Goal: Task Accomplishment & Management: Complete application form

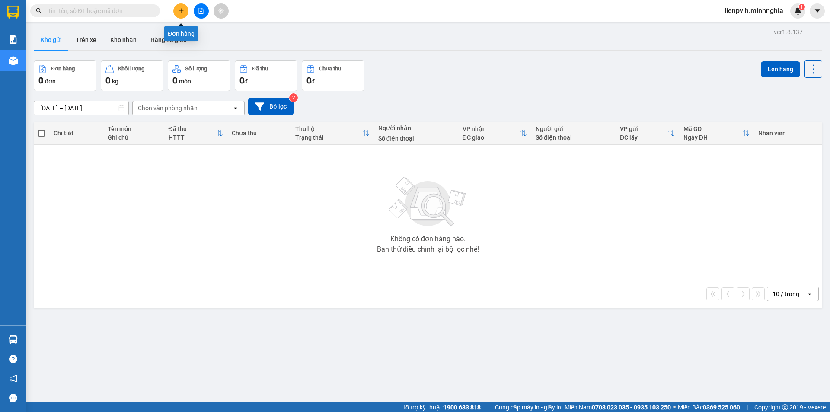
click at [185, 12] on button at bounding box center [180, 10] width 15 height 15
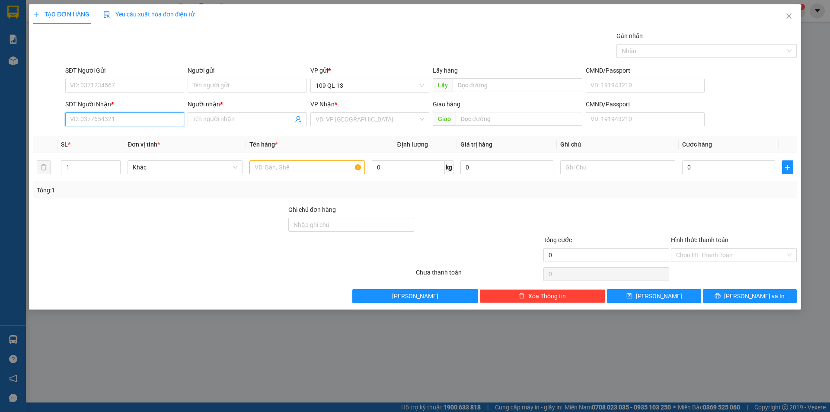
click at [165, 118] on input "SĐT Người Nhận *" at bounding box center [124, 119] width 119 height 14
click at [160, 137] on div "0906151936 - HỒNG" at bounding box center [124, 137] width 108 height 10
type input "0906151936"
type input "HỒNG"
type input "0906151936"
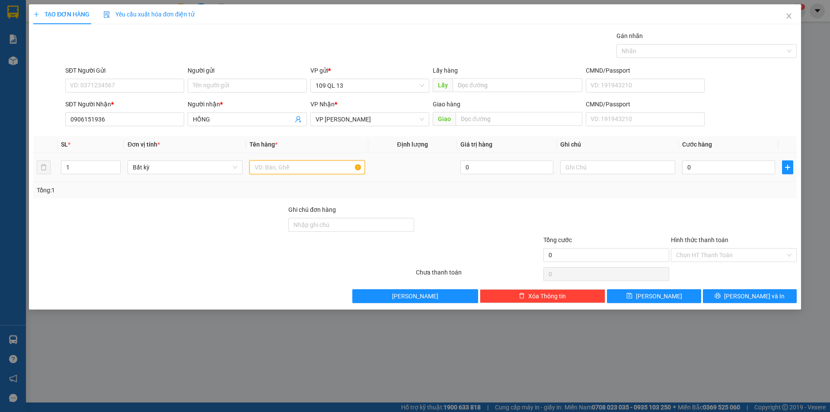
click at [326, 170] on input "text" at bounding box center [306, 167] width 115 height 14
click at [593, 169] on input "text" at bounding box center [617, 167] width 115 height 14
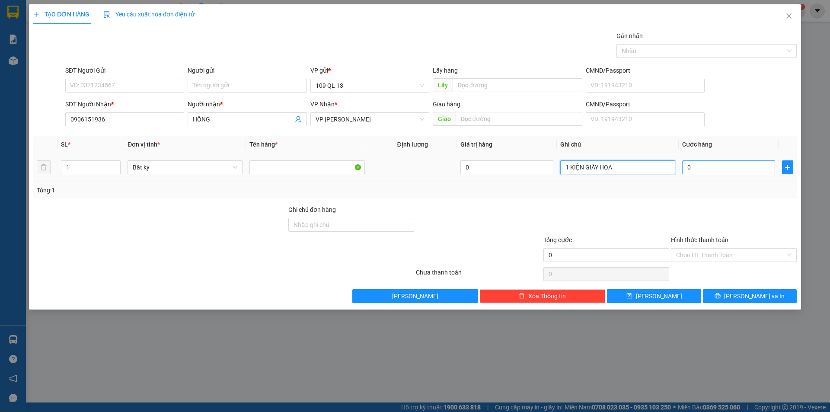
type input "1 KIỆN GIẤY HOA"
click at [740, 174] on input "0" at bounding box center [728, 167] width 93 height 14
type input "8"
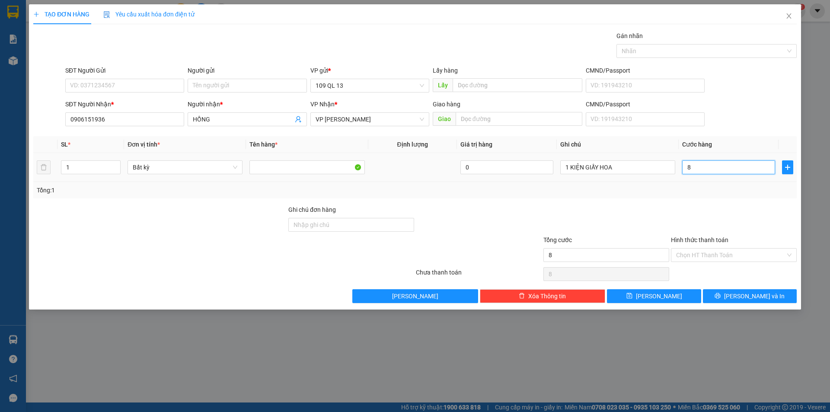
type input "80"
type input "80.000"
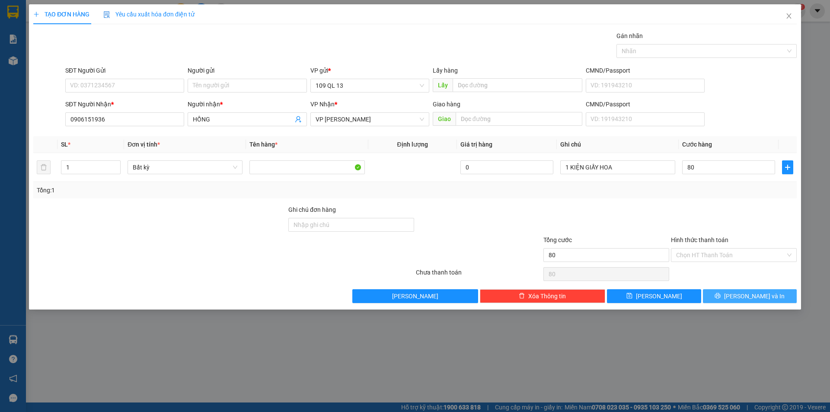
type input "80.000"
click at [762, 297] on span "[PERSON_NAME] và In" at bounding box center [754, 296] width 61 height 10
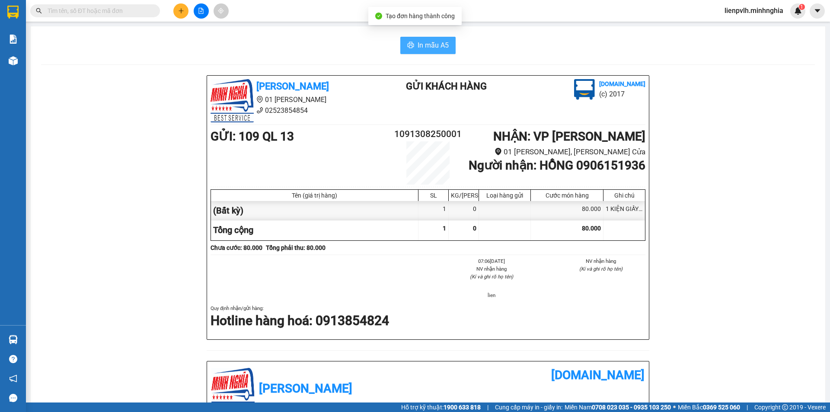
click at [418, 43] on span "In mẫu A5" at bounding box center [433, 45] width 31 height 11
click at [183, 14] on button at bounding box center [180, 10] width 15 height 15
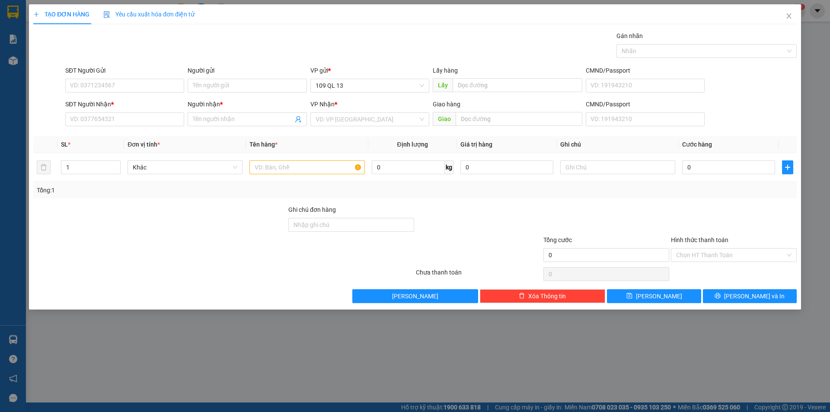
click at [160, 129] on div "SĐT Người Nhận * VD: 0377654321" at bounding box center [124, 114] width 119 height 30
click at [160, 120] on input "SĐT Người Nhận *" at bounding box center [124, 119] width 119 height 14
click at [140, 133] on div "0784510204 - BẢY" at bounding box center [124, 137] width 108 height 10
type input "0784510204"
type input "BẢY"
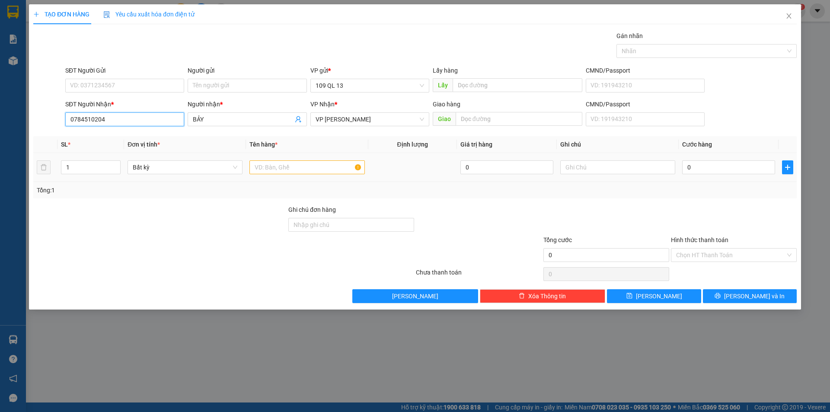
type input "0784510204"
drag, startPoint x: 321, startPoint y: 164, endPoint x: 377, endPoint y: 164, distance: 56.6
click at [320, 164] on input "text" at bounding box center [306, 167] width 115 height 14
click at [604, 161] on input "text" at bounding box center [617, 167] width 115 height 14
type input "1TX NHỎ"
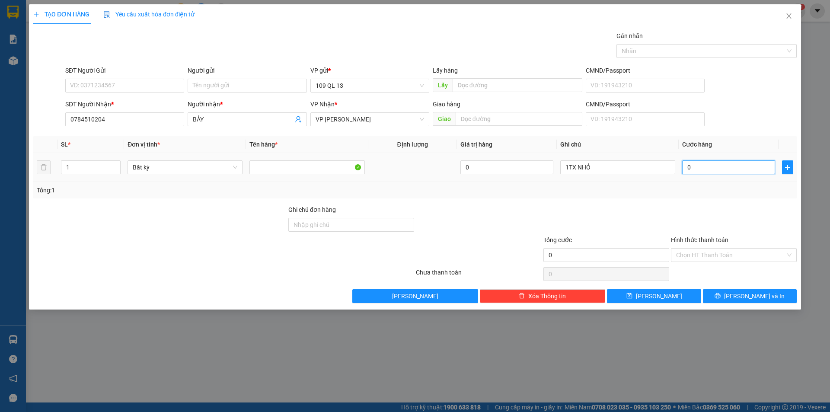
click at [721, 169] on input "0" at bounding box center [728, 167] width 93 height 14
type input "3"
type input "30"
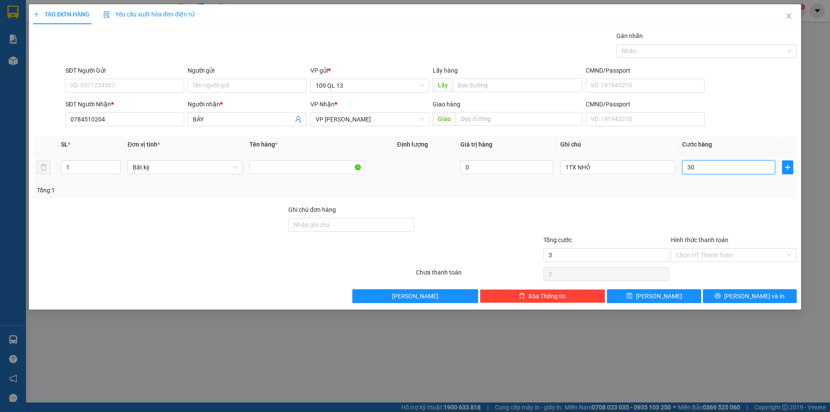
type input "30"
type input "30.000"
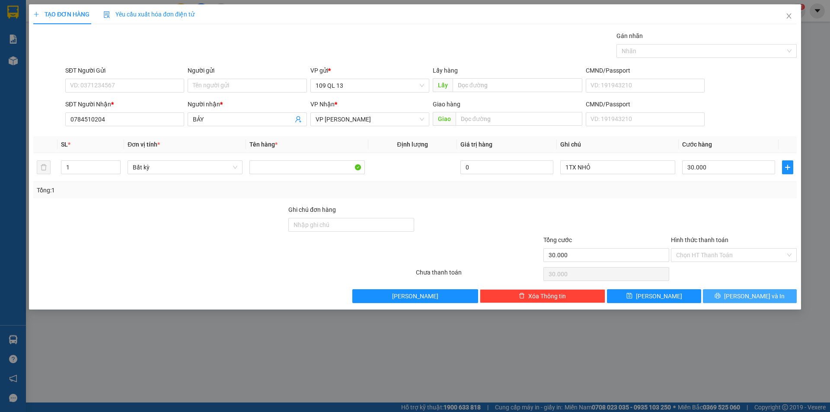
click at [747, 292] on span "[PERSON_NAME] và In" at bounding box center [754, 296] width 61 height 10
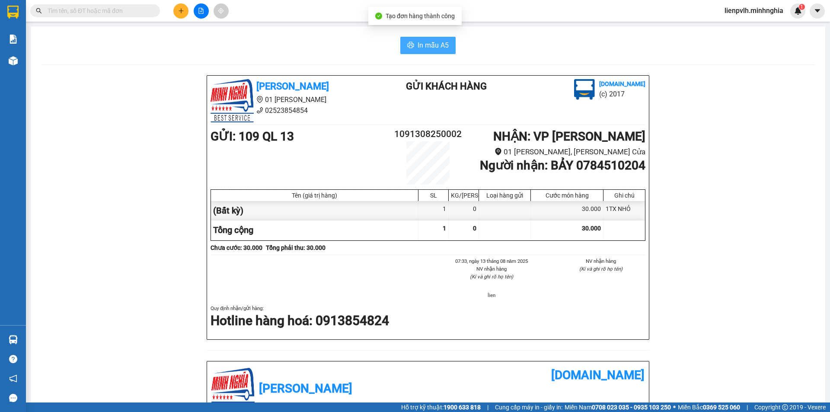
click at [432, 45] on span "In mẫu A5" at bounding box center [433, 45] width 31 height 11
click at [185, 12] on button at bounding box center [180, 10] width 15 height 15
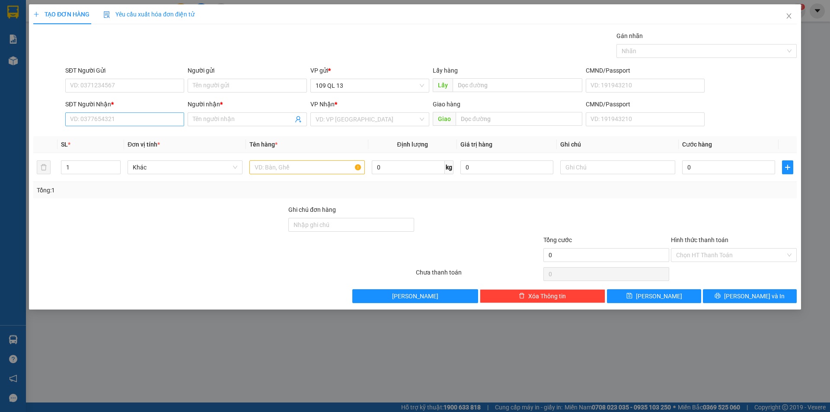
click at [134, 113] on div "SĐT Người Nhận * VD: 0377654321" at bounding box center [124, 114] width 119 height 30
click at [134, 111] on div "SĐT Người Nhận * VD: 0377654321" at bounding box center [124, 114] width 119 height 30
click at [127, 129] on div "0855825886 0855825886 - DUNG TUẤN MẬP" at bounding box center [124, 136] width 119 height 17
click at [125, 137] on th "Đơn vị tính *" at bounding box center [185, 144] width 122 height 17
click at [144, 121] on input "886" at bounding box center [124, 119] width 119 height 14
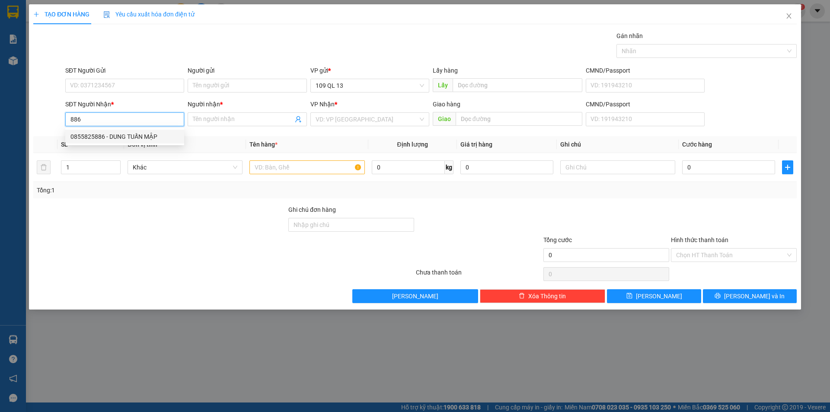
click at [141, 139] on div "0855825886 - DUNG TUẤN MẬP" at bounding box center [124, 137] width 108 height 10
type input "0855825886"
type input "DUNG TUẤN MẬP"
click at [312, 163] on input "text" at bounding box center [306, 167] width 115 height 14
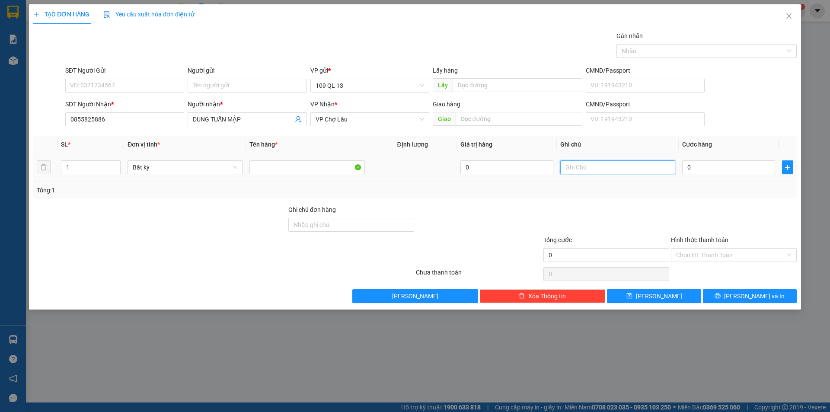
click at [598, 169] on input "text" at bounding box center [617, 167] width 115 height 14
type input "1TX ĐL"
click at [690, 168] on input "0" at bounding box center [728, 167] width 93 height 14
type input "1"
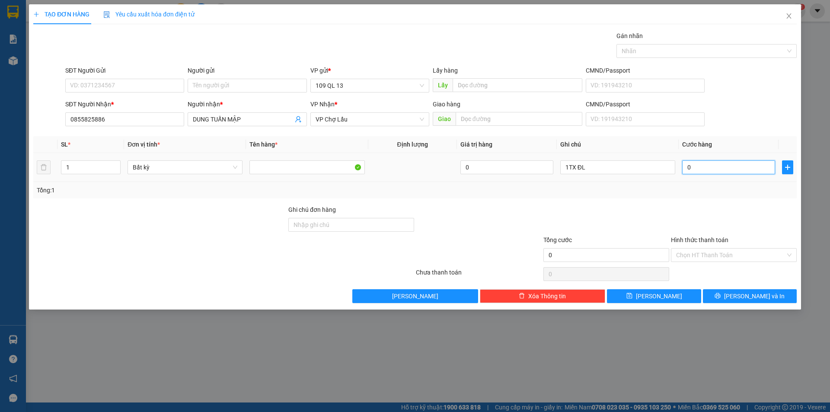
type input "1"
type input "10"
type input "100"
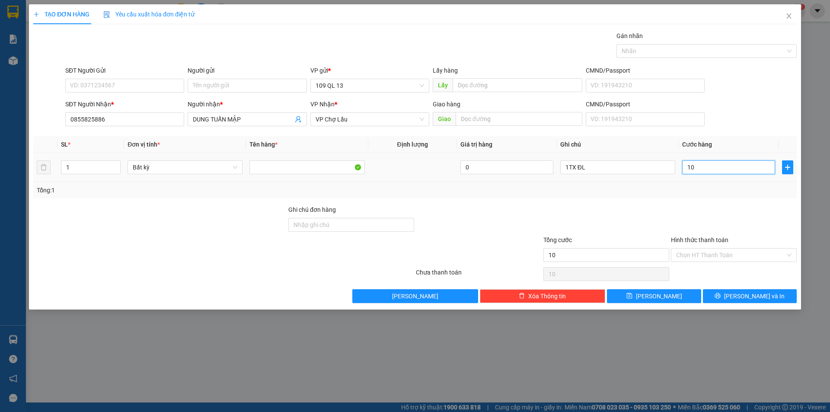
type input "100"
type input "100.000"
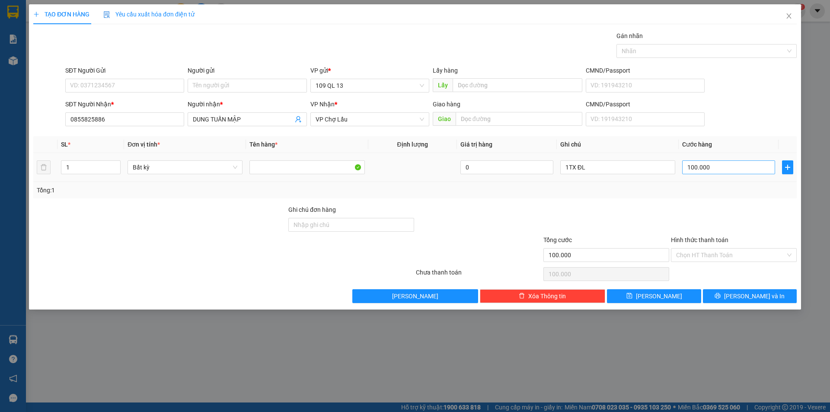
click at [748, 165] on td "100.000" at bounding box center [729, 167] width 100 height 29
click at [718, 179] on td "100.000" at bounding box center [729, 167] width 100 height 29
click at [718, 175] on div "100.000" at bounding box center [728, 167] width 93 height 17
click at [719, 170] on input "100.000" at bounding box center [728, 167] width 93 height 14
type input "8"
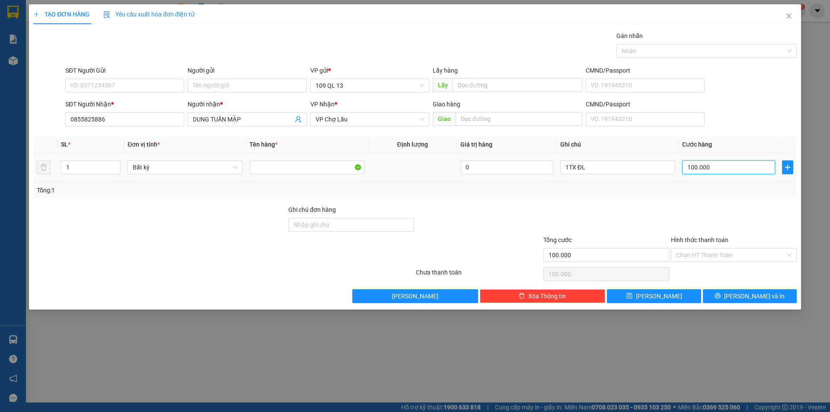
type input "8"
type input "80"
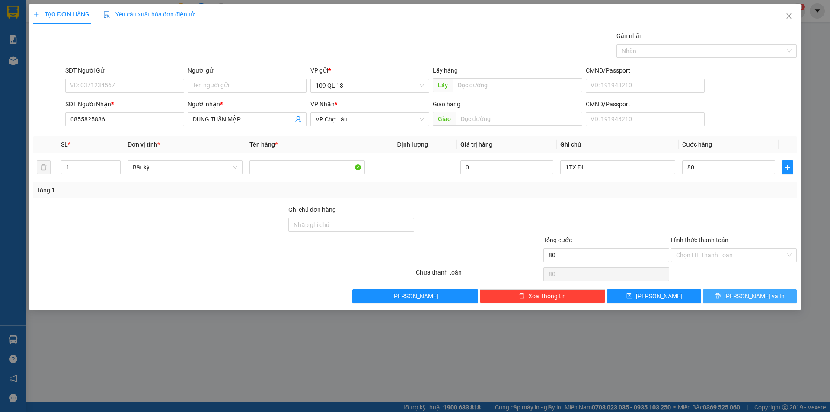
click at [732, 298] on button "[PERSON_NAME] và In" at bounding box center [750, 296] width 94 height 14
type input "80.000"
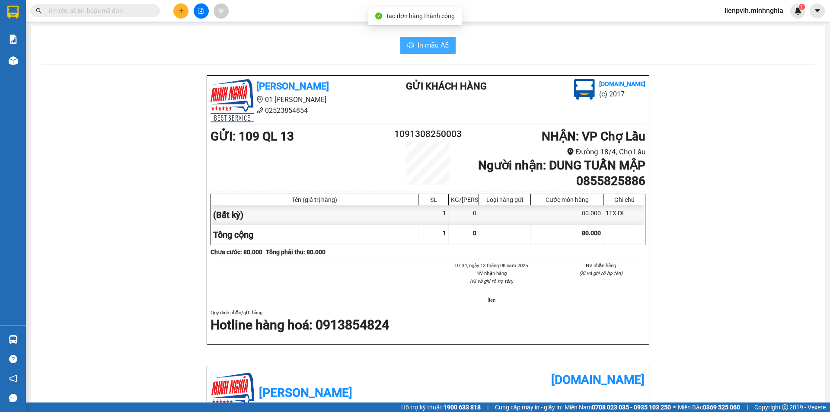
click at [447, 42] on button "In mẫu A5" at bounding box center [427, 45] width 55 height 17
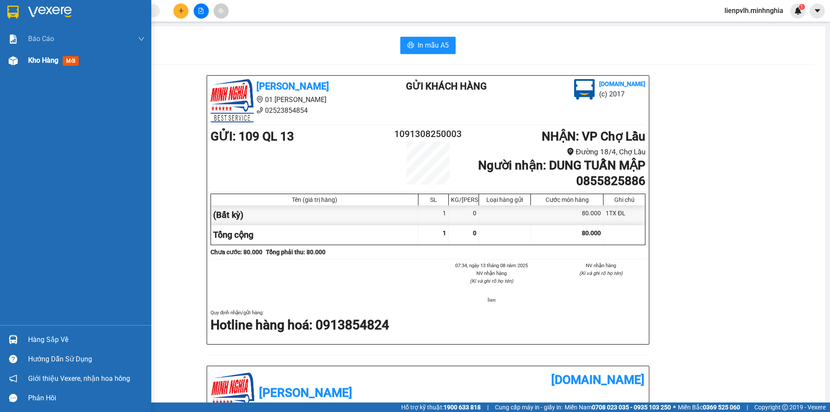
click at [57, 62] on span "Kho hàng" at bounding box center [43, 60] width 30 height 8
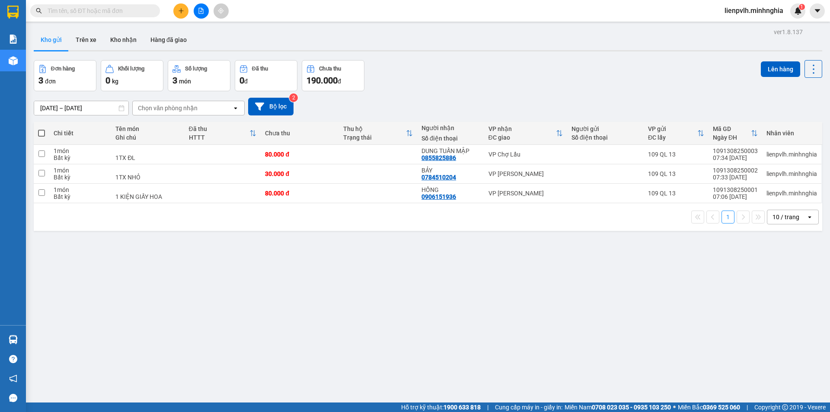
click at [38, 135] on th at bounding box center [42, 133] width 16 height 23
drag, startPoint x: 40, startPoint y: 131, endPoint x: 149, endPoint y: 116, distance: 109.4
click at [40, 131] on span at bounding box center [41, 133] width 7 height 7
click at [41, 129] on input "checkbox" at bounding box center [41, 129] width 0 height 0
checkbox input "true"
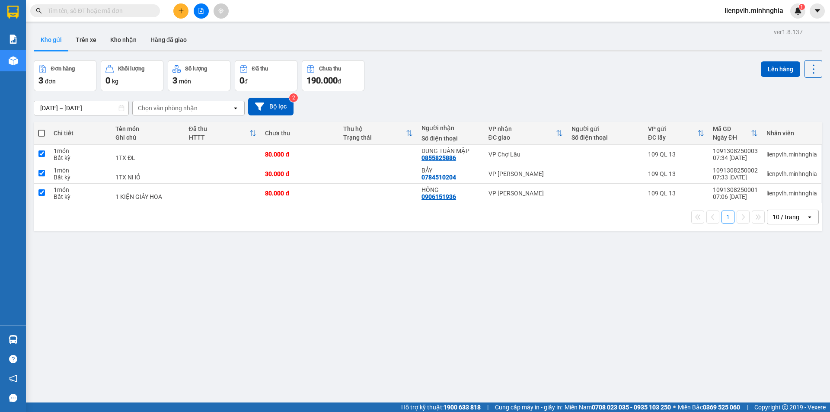
checkbox input "true"
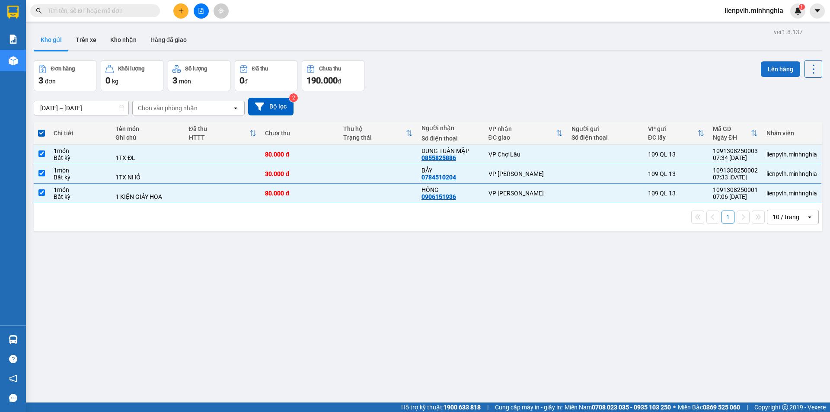
click at [767, 74] on button "Lên hàng" at bounding box center [780, 69] width 39 height 16
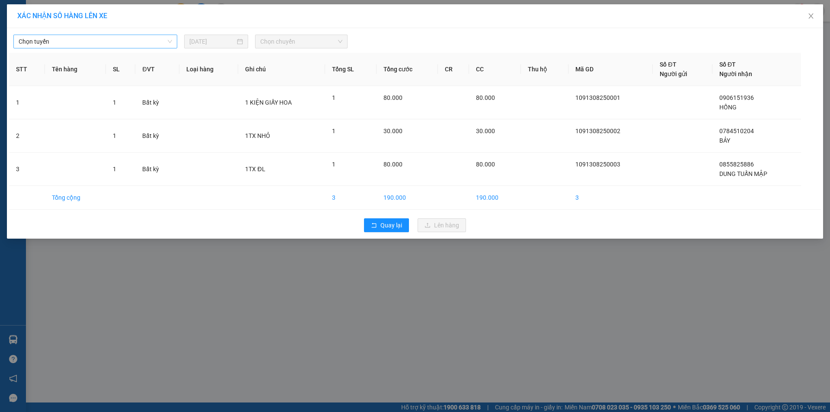
drag, startPoint x: 98, startPoint y: 39, endPoint x: 95, endPoint y: 47, distance: 8.8
click at [98, 39] on span "Chọn tuyến" at bounding box center [95, 41] width 153 height 13
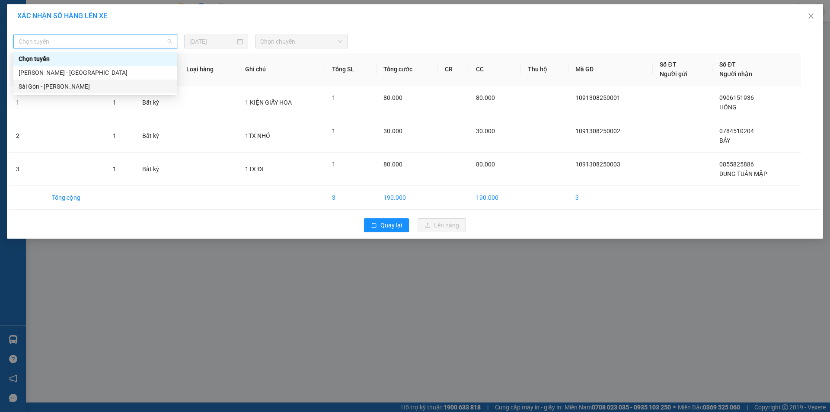
drag, startPoint x: 80, startPoint y: 87, endPoint x: 102, endPoint y: 81, distance: 23.7
click at [79, 87] on div "Sài Gòn - [PERSON_NAME]" at bounding box center [95, 87] width 153 height 10
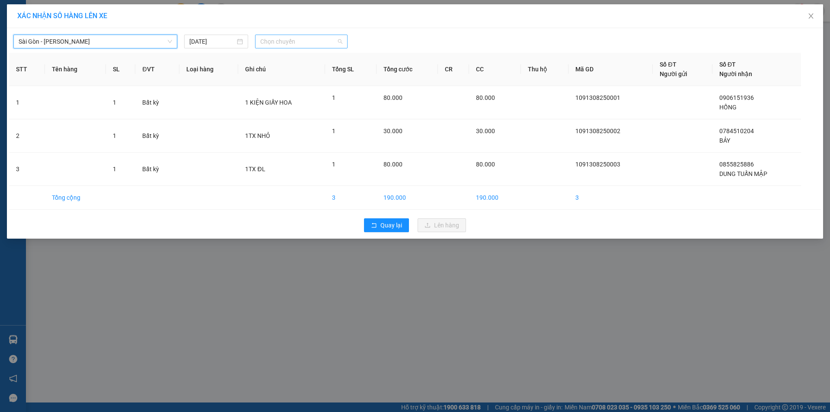
drag, startPoint x: 285, startPoint y: 42, endPoint x: 282, endPoint y: 76, distance: 33.9
click at [286, 42] on span "Chọn chuyến" at bounding box center [301, 41] width 82 height 13
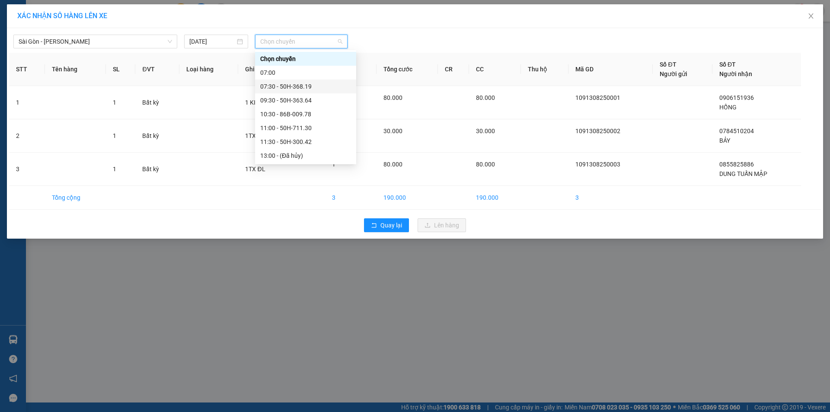
click at [278, 89] on div "07:30 - 50H-368.19" at bounding box center [305, 87] width 91 height 10
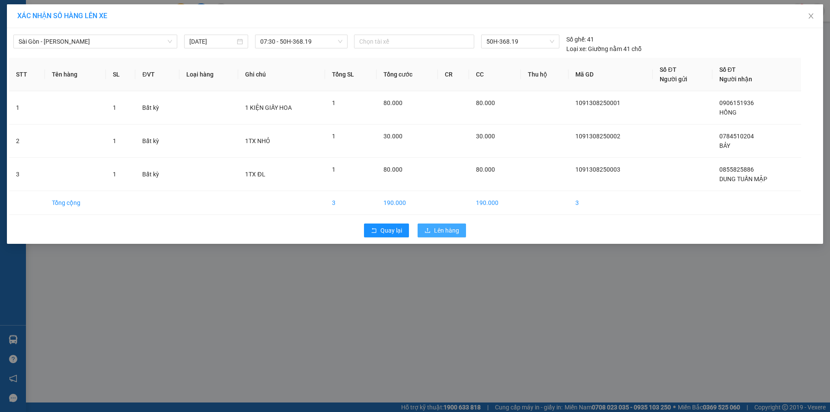
click at [429, 225] on button "Lên hàng" at bounding box center [442, 230] width 48 height 14
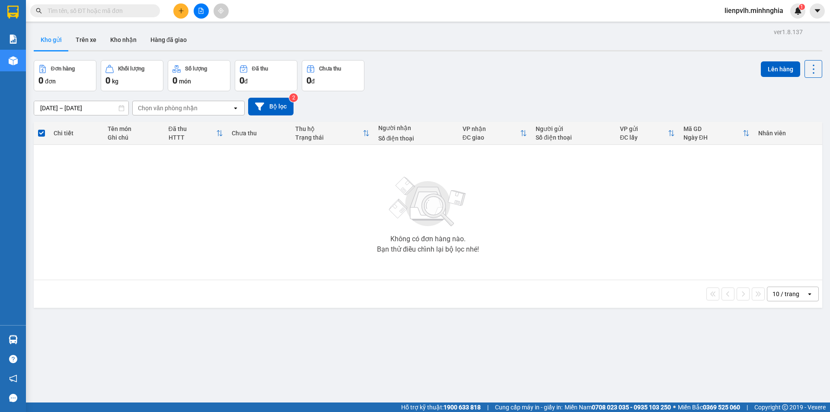
click at [176, 10] on button at bounding box center [180, 10] width 15 height 15
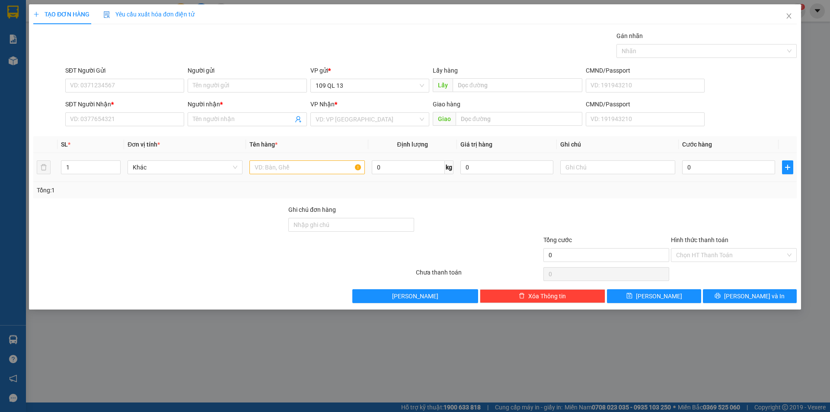
click at [270, 176] on td at bounding box center [307, 167] width 122 height 29
click at [274, 170] on input "text" at bounding box center [306, 167] width 115 height 14
click at [166, 120] on input "SĐT Người Nhận *" at bounding box center [124, 119] width 119 height 14
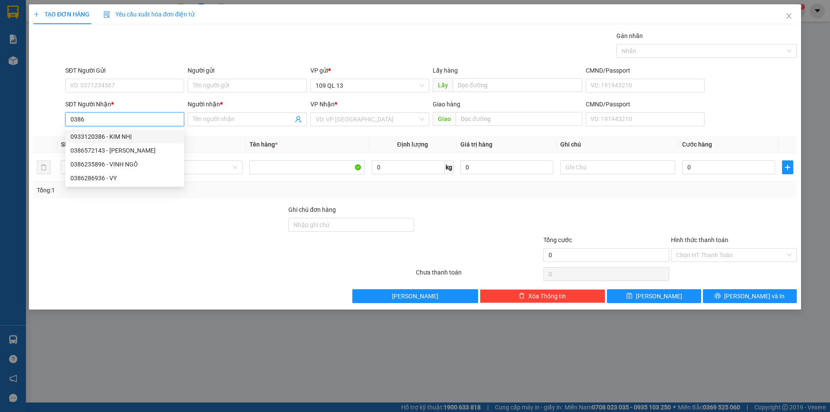
click at [124, 135] on div "0933120386 - KIM NHỊ" at bounding box center [124, 137] width 108 height 10
type input "0933120386"
type input "[PERSON_NAME]"
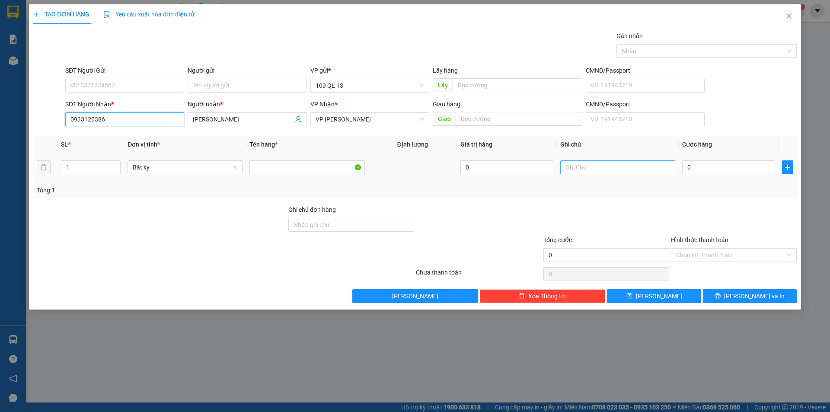
type input "0933120386"
click at [575, 167] on input "text" at bounding box center [617, 167] width 115 height 14
type input "1TX BÁNH"
click at [693, 171] on input "0" at bounding box center [728, 167] width 93 height 14
type input "7"
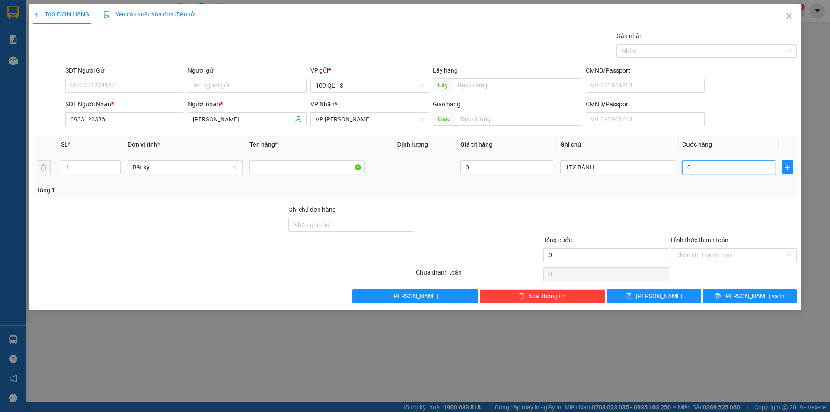
type input "7"
type input "70"
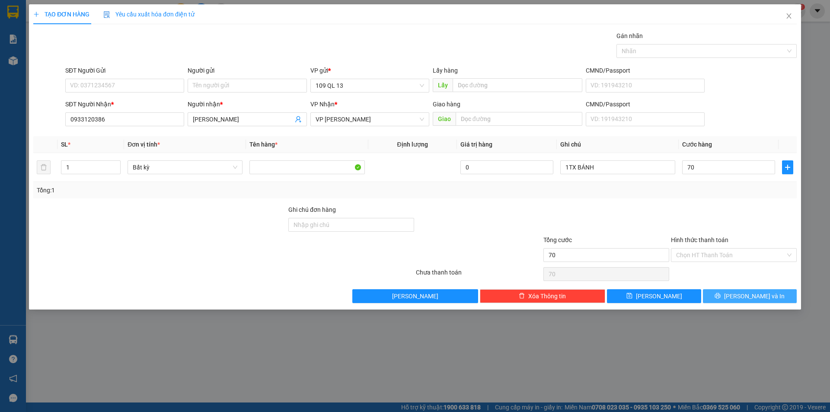
type input "70.000"
click at [721, 293] on icon "printer" at bounding box center [718, 296] width 6 height 6
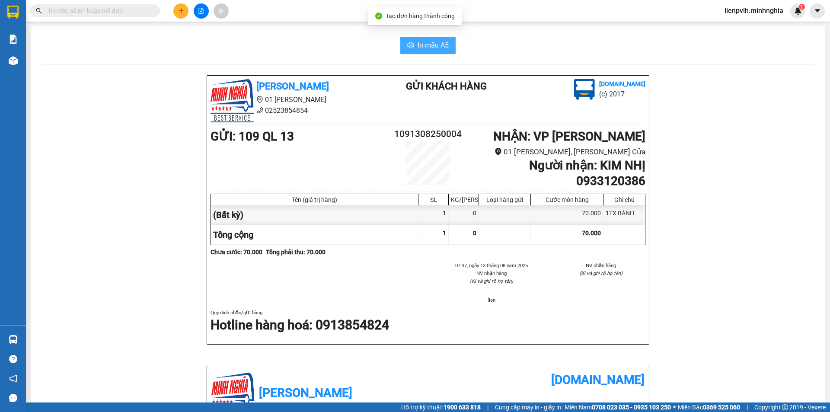
click at [413, 47] on button "In mẫu A5" at bounding box center [427, 45] width 55 height 17
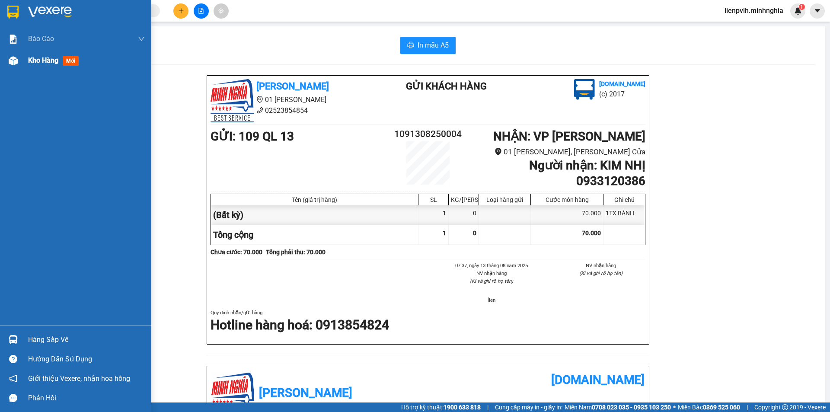
click at [49, 64] on span "Kho hàng" at bounding box center [43, 60] width 30 height 8
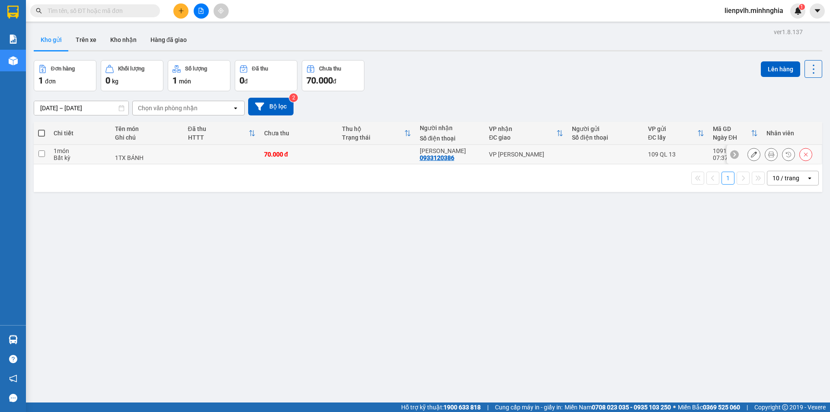
click at [42, 154] on input "checkbox" at bounding box center [41, 153] width 6 height 6
checkbox input "true"
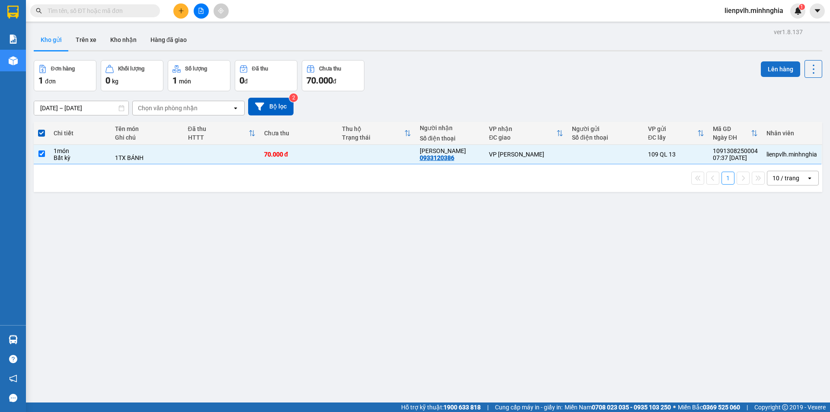
click at [767, 73] on button "Lên hàng" at bounding box center [780, 69] width 39 height 16
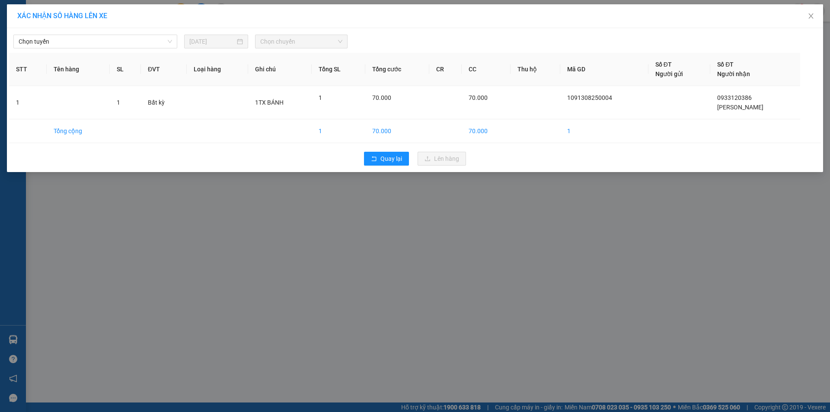
click at [81, 49] on div "Chọn tuyến [DATE] Chọn chuyến STT Tên hàng SL ĐVT Loại hàng Ghi chú Tổng SL Tổn…" at bounding box center [415, 100] width 816 height 144
click at [86, 45] on span "Chọn tuyến" at bounding box center [95, 41] width 153 height 13
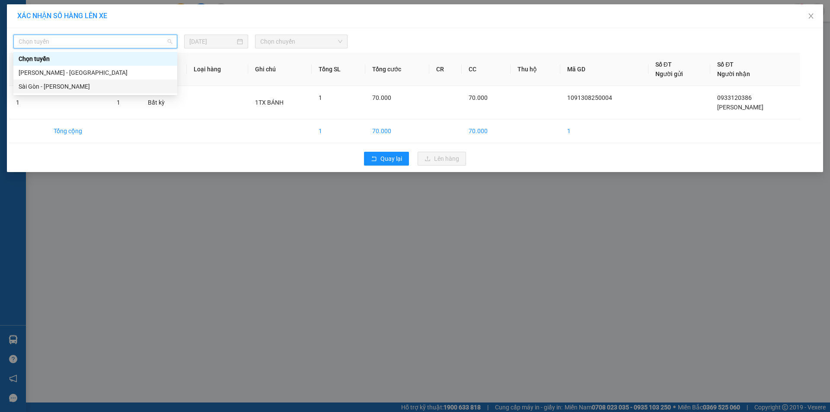
click at [73, 85] on div "Sài Gòn - [PERSON_NAME]" at bounding box center [95, 87] width 153 height 10
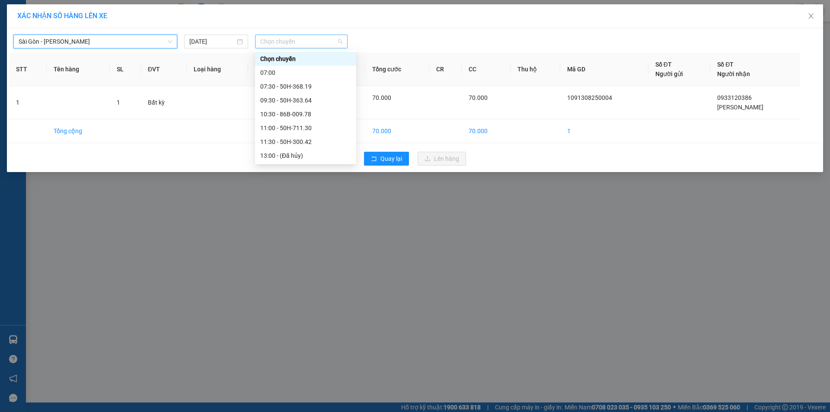
click at [320, 39] on span "Chọn chuyến" at bounding box center [301, 41] width 82 height 13
click at [287, 83] on div "07:30 - 50H-368.19" at bounding box center [305, 87] width 91 height 10
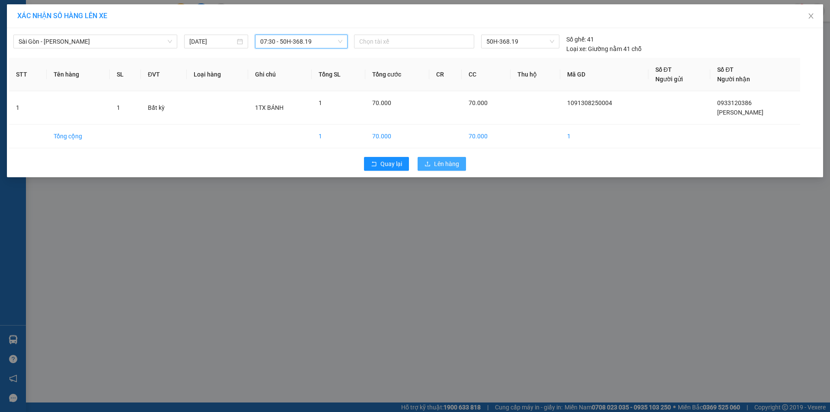
click at [463, 163] on button "Lên hàng" at bounding box center [442, 164] width 48 height 14
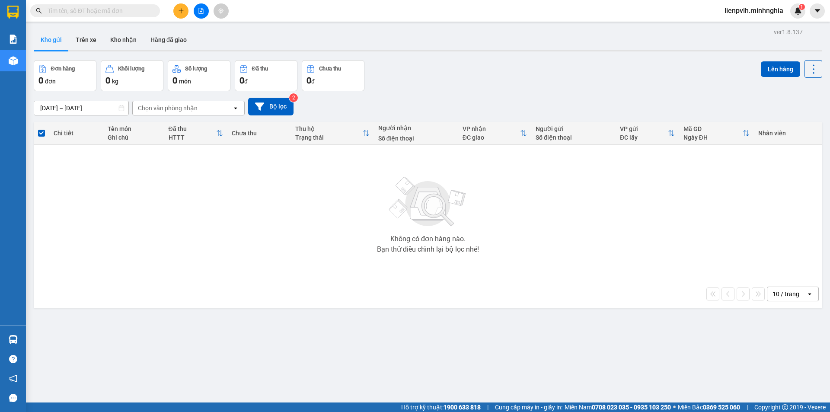
click at [184, 11] on icon "plus" at bounding box center [181, 11] width 6 height 6
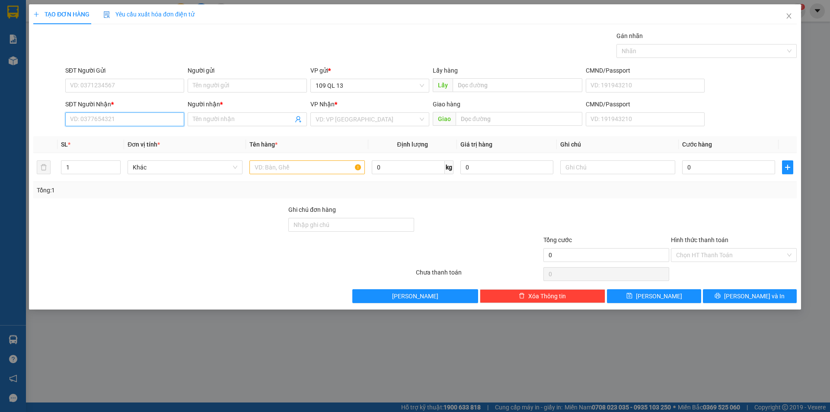
click at [144, 120] on input "SĐT Người Nhận *" at bounding box center [124, 119] width 119 height 14
click at [139, 134] on div "0798653668 - MẸ SÁU" at bounding box center [124, 137] width 108 height 10
type input "0798653668"
type input "MẸ SÁU"
type input "0798653668"
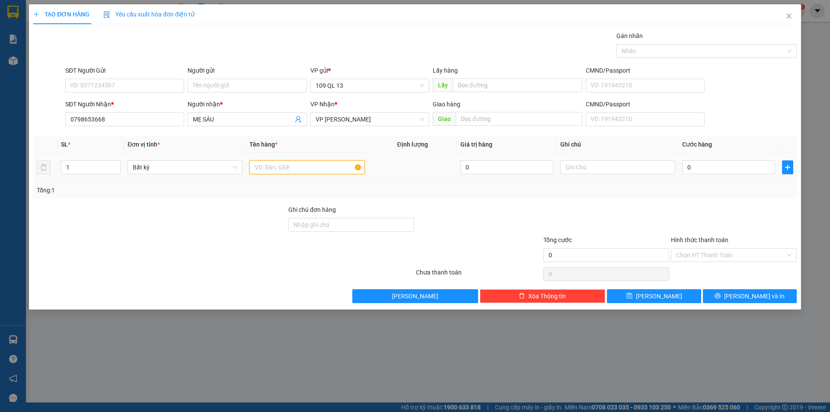
click at [316, 167] on input "text" at bounding box center [306, 167] width 115 height 14
click at [577, 172] on input "text" at bounding box center [617, 167] width 115 height 14
type input "1 BỊ TRẮNG ĐỒ GIA DỤNG"
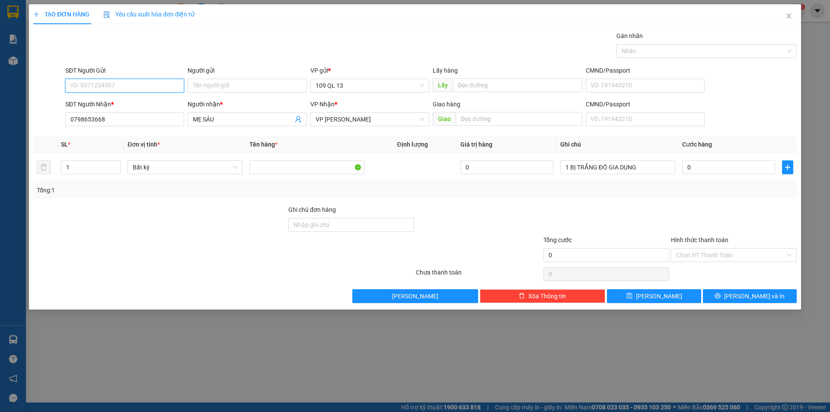
click at [126, 88] on input "SĐT Người Gửi" at bounding box center [124, 86] width 119 height 14
click at [93, 105] on div "0901409827 - PHÚC" at bounding box center [124, 103] width 108 height 10
type input "0901409827"
type input "PHÚC"
type input "0901409827"
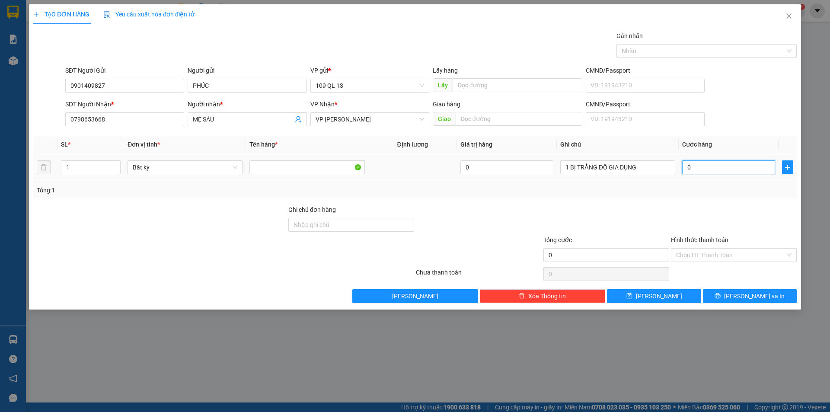
click at [714, 172] on input "0" at bounding box center [728, 167] width 93 height 14
type input "5"
type input "50"
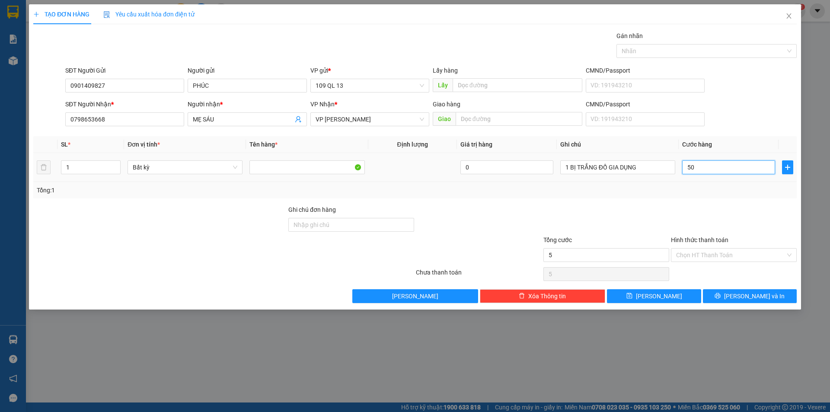
type input "50"
type input "50.000"
click at [736, 256] on input "Hình thức thanh toán" at bounding box center [730, 255] width 109 height 13
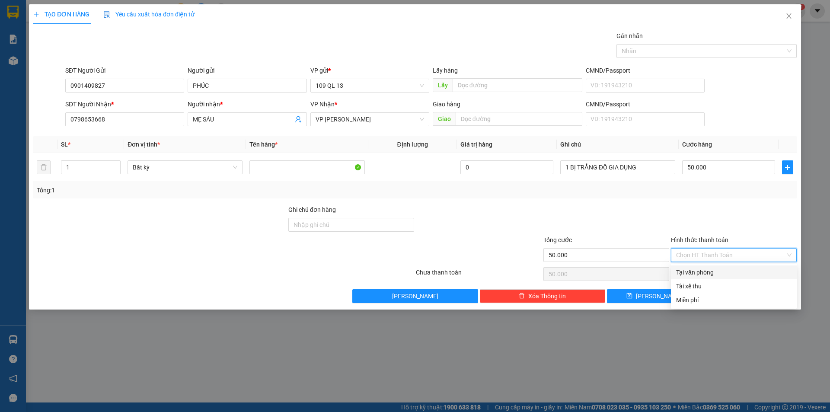
click at [729, 268] on div "Tại văn phòng" at bounding box center [733, 273] width 115 height 10
type input "0"
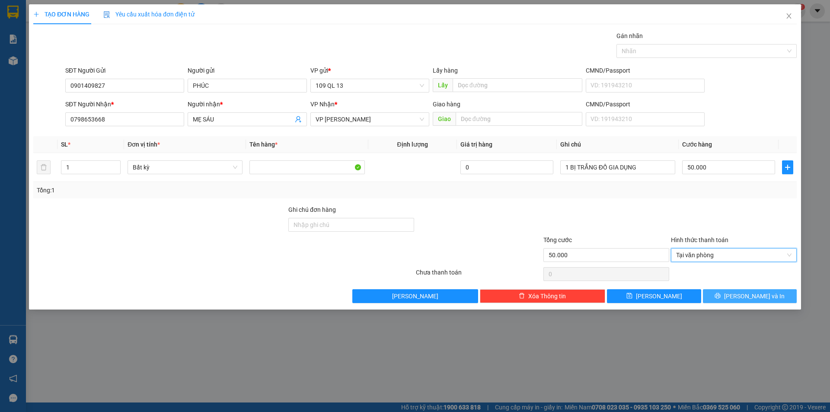
click at [751, 291] on span "[PERSON_NAME] và In" at bounding box center [754, 296] width 61 height 10
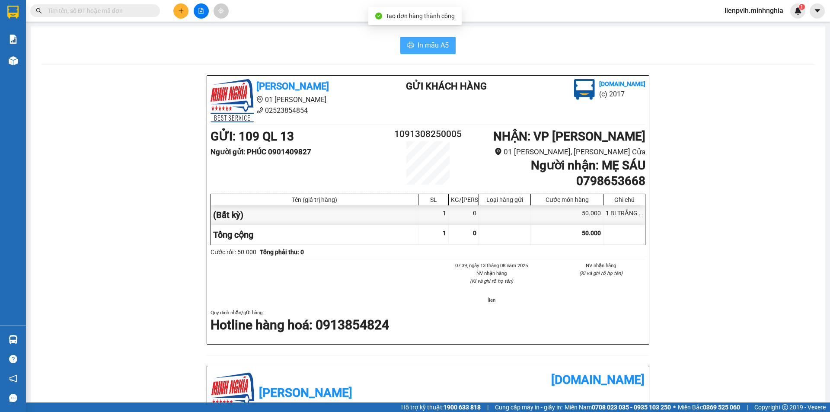
drag, startPoint x: 429, startPoint y: 39, endPoint x: 420, endPoint y: 59, distance: 21.9
click at [431, 39] on button "In mẫu A5" at bounding box center [427, 45] width 55 height 17
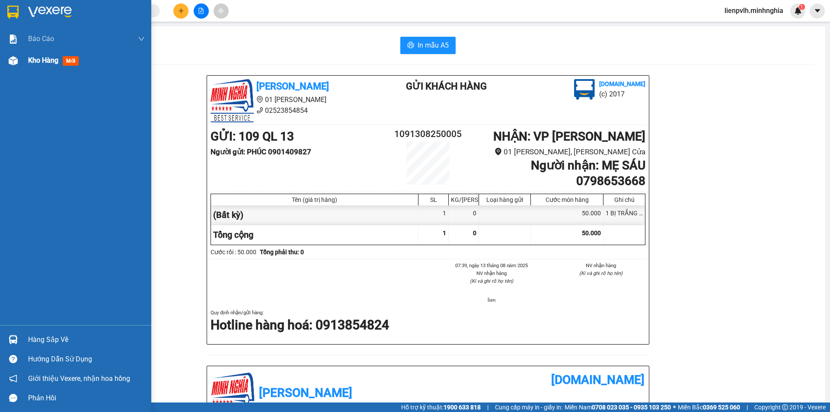
click at [63, 63] on div "Kho hàng mới" at bounding box center [55, 60] width 54 height 11
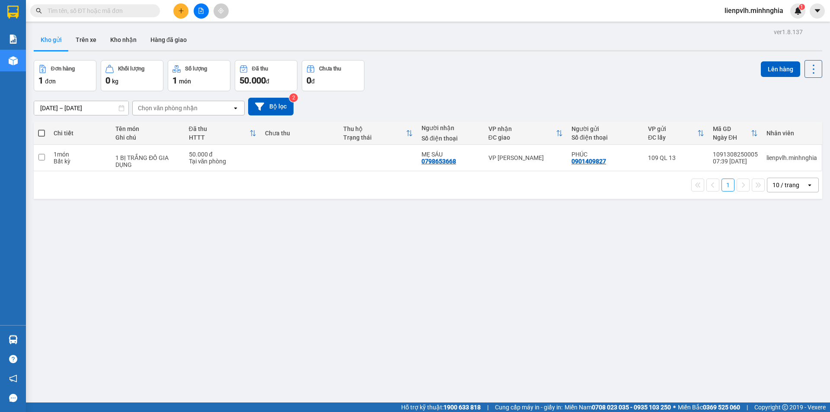
click at [43, 132] on span at bounding box center [41, 133] width 7 height 7
click at [41, 129] on input "checkbox" at bounding box center [41, 129] width 0 height 0
checkbox input "true"
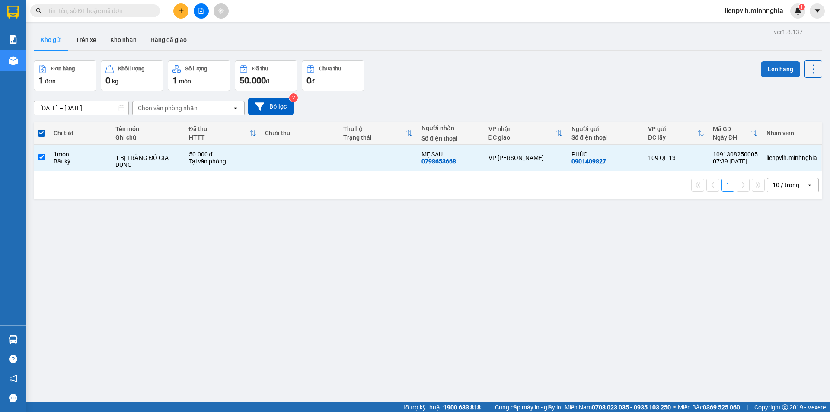
click at [792, 75] on button "Lên hàng" at bounding box center [780, 69] width 39 height 16
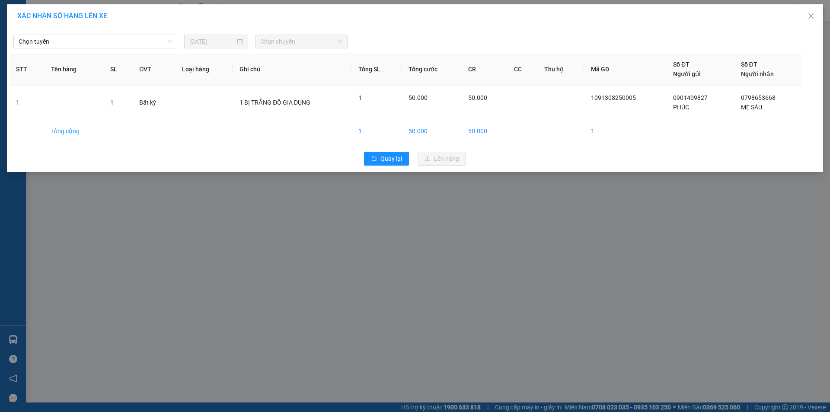
drag, startPoint x: 136, startPoint y: 40, endPoint x: 133, endPoint y: 48, distance: 9.0
click at [135, 43] on span "Chọn tuyến" at bounding box center [95, 41] width 153 height 13
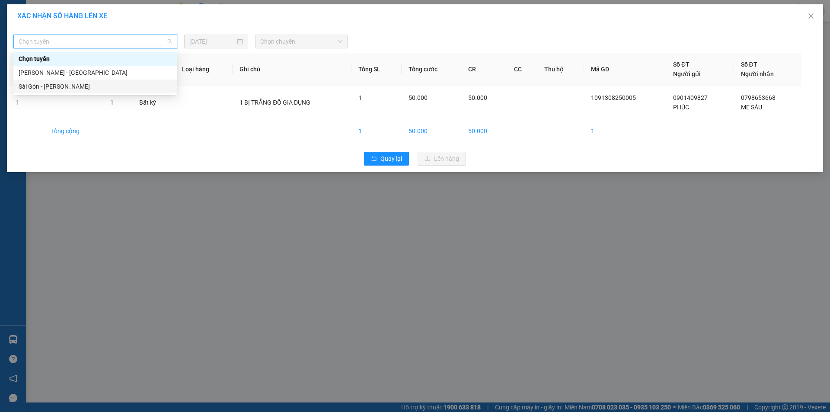
click at [95, 94] on body "Kết quả tìm kiếm ( 0 ) Bộ lọc Gửi 3 ngày gần nhất Ngày tạo đơn gần nhất No Data…" at bounding box center [415, 206] width 830 height 412
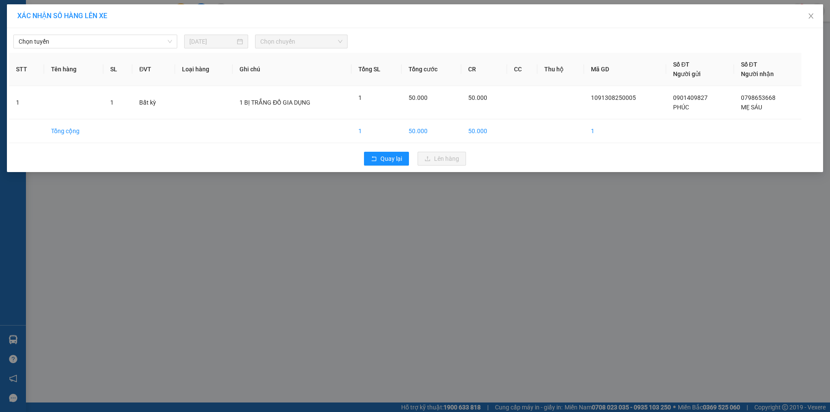
click at [269, 42] on span "Chọn chuyến" at bounding box center [301, 41] width 82 height 13
click at [286, 50] on div "Chọn tuyến [DATE] Chọn chuyến STT Tên hàng SL ĐVT Loại hàng Ghi chú Tổng SL Tổn…" at bounding box center [415, 100] width 816 height 144
click at [88, 41] on span "Chọn tuyến" at bounding box center [95, 41] width 153 height 13
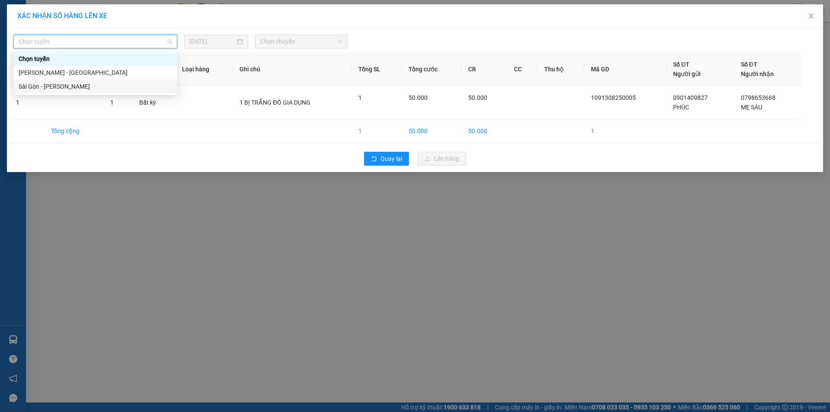
click at [48, 80] on div "Sài Gòn - [PERSON_NAME]" at bounding box center [95, 87] width 164 height 14
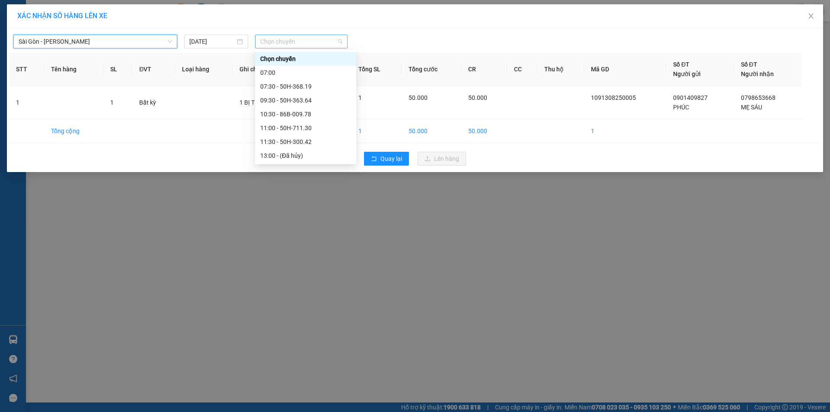
drag, startPoint x: 282, startPoint y: 38, endPoint x: 281, endPoint y: 60, distance: 22.0
click at [283, 38] on span "Chọn chuyến" at bounding box center [301, 41] width 82 height 13
click at [279, 86] on div "07:30 - 50H-368.19" at bounding box center [305, 87] width 91 height 10
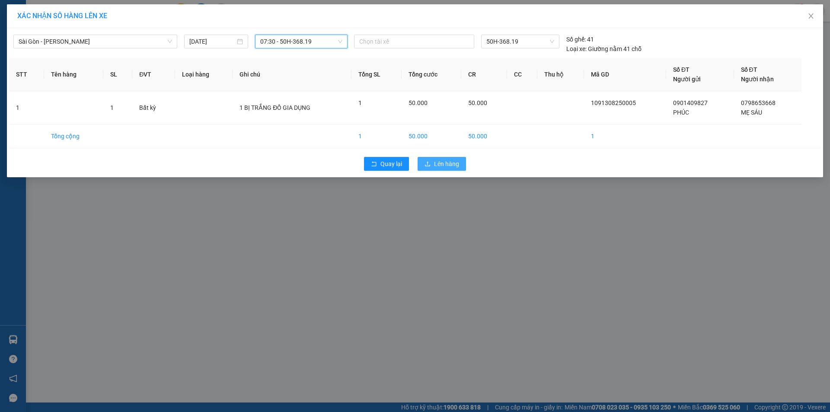
click at [454, 160] on span "Lên hàng" at bounding box center [446, 164] width 25 height 10
